Goal: Navigation & Orientation: Find specific page/section

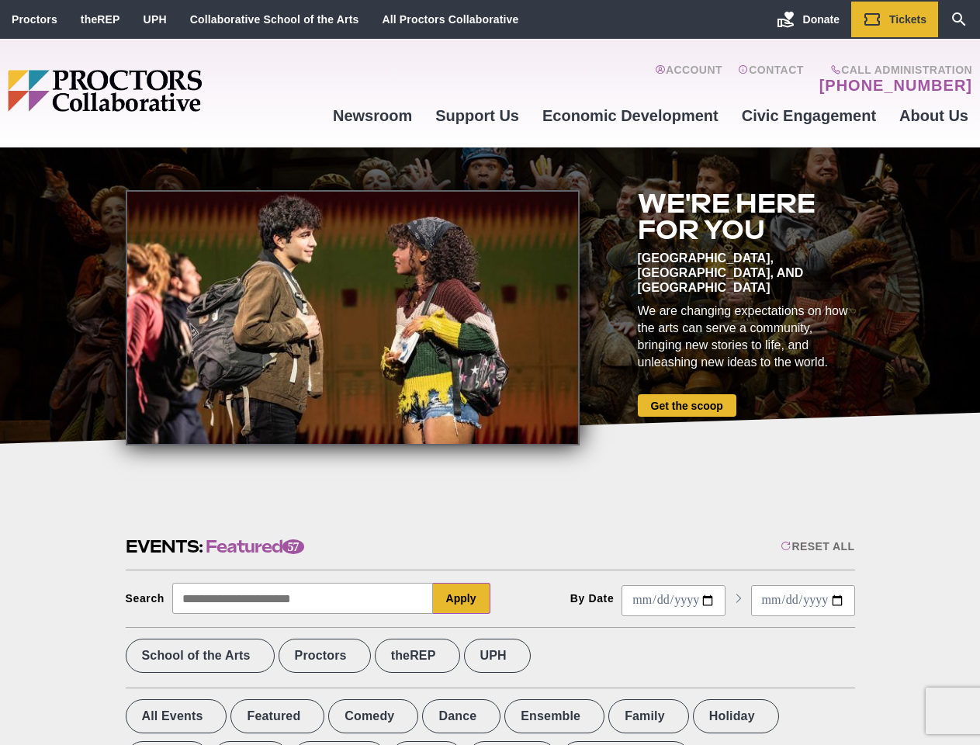
click at [490, 372] on div at bounding box center [353, 317] width 454 height 255
click at [816, 546] on div "Reset All" at bounding box center [818, 546] width 74 height 12
click at [462, 598] on button "Apply" at bounding box center [461, 598] width 57 height 31
